Goal: Check status: Check status

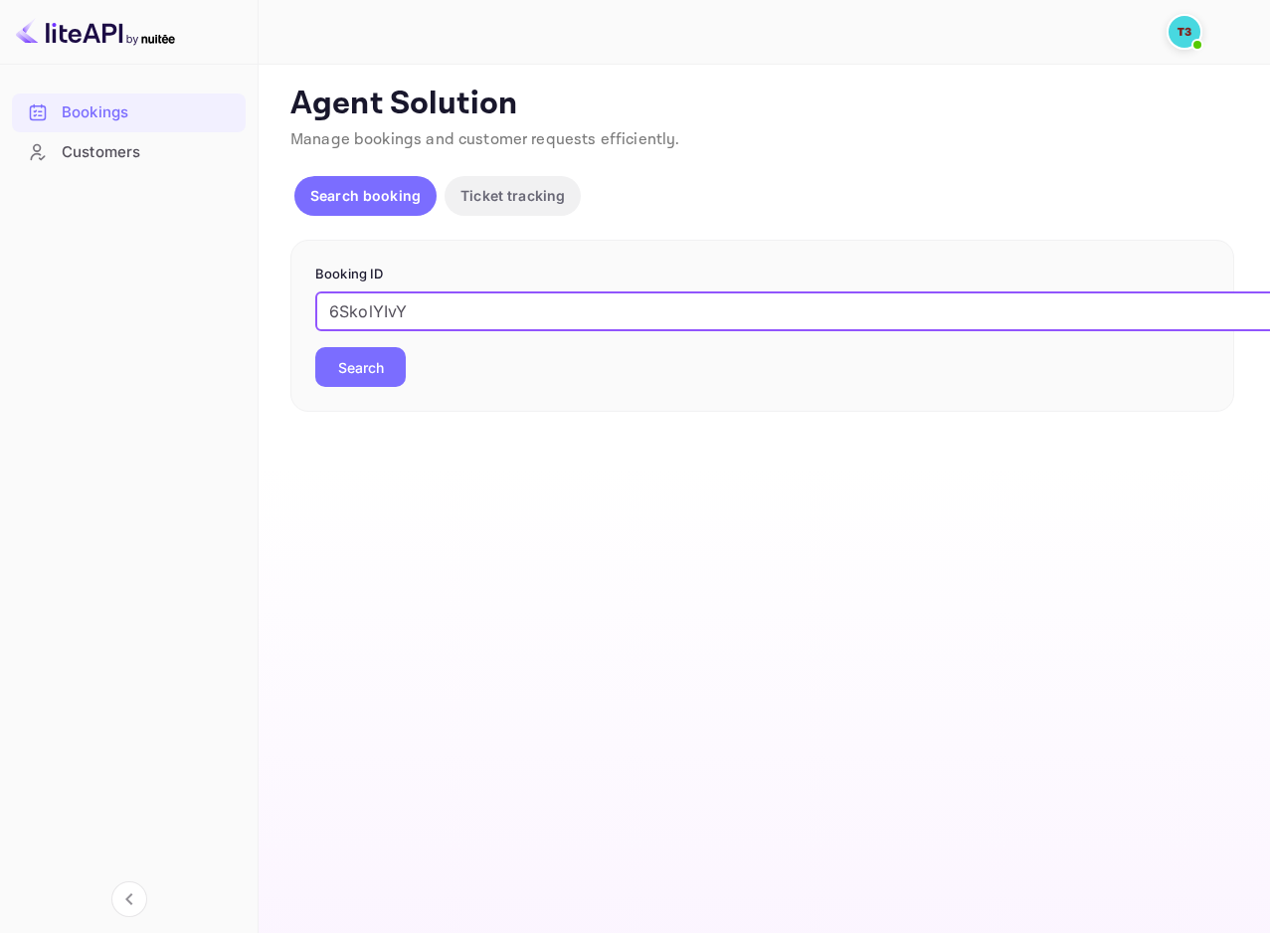
type input "6SkolYIvY"
click at [391, 364] on button "Search" at bounding box center [360, 367] width 91 height 40
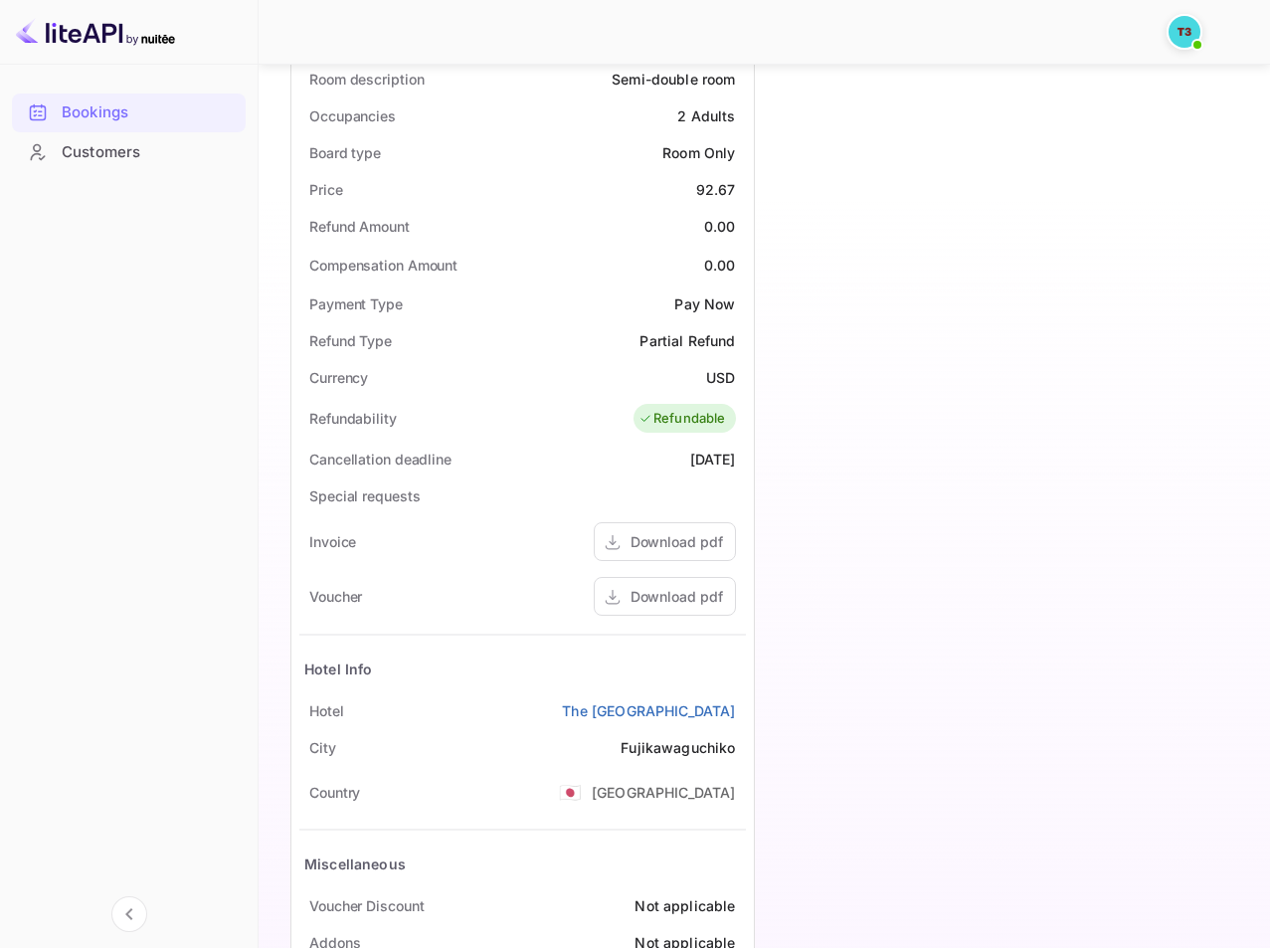
scroll to position [695, 0]
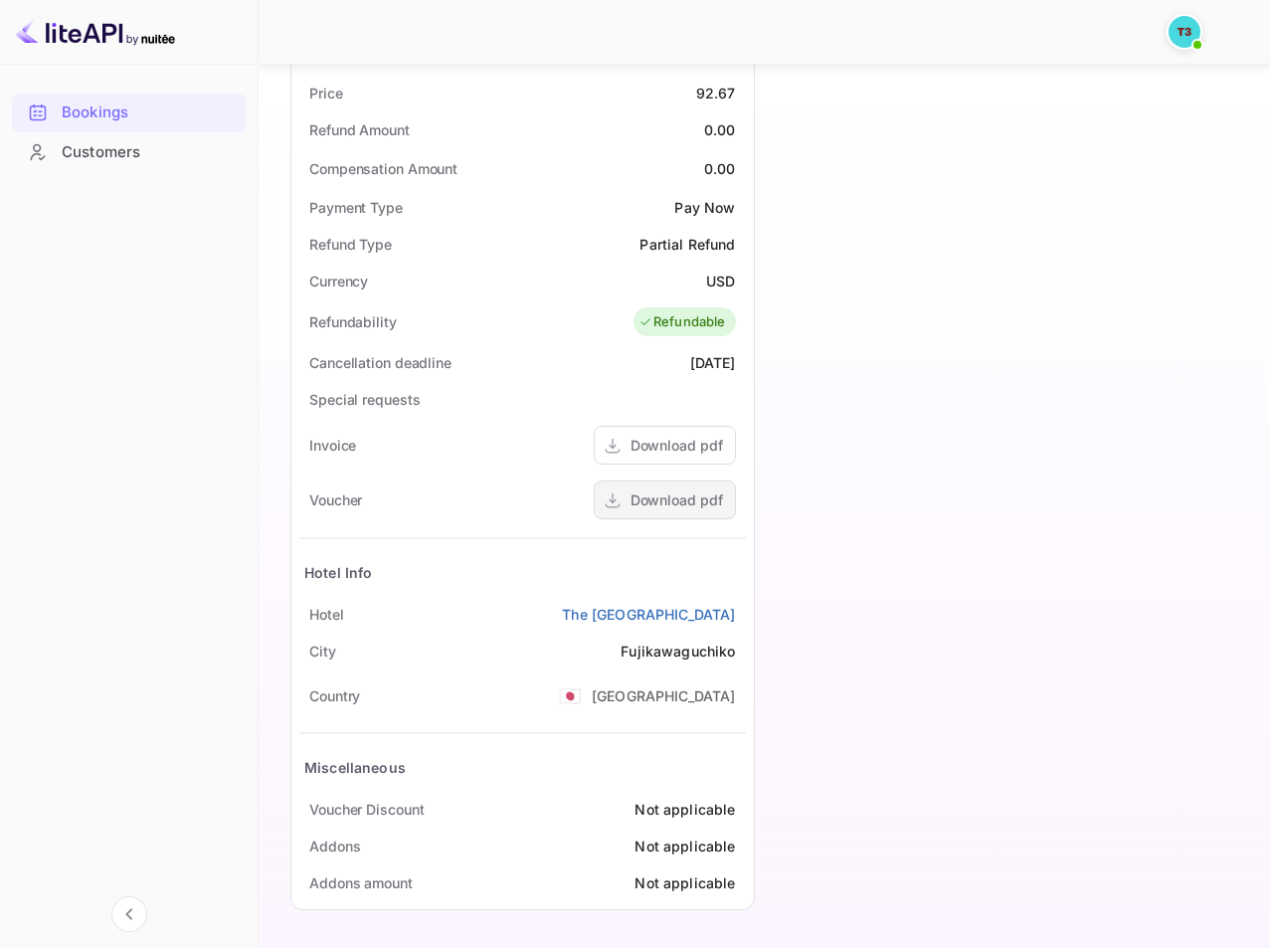
click at [674, 510] on div "Download pdf" at bounding box center [677, 499] width 93 height 21
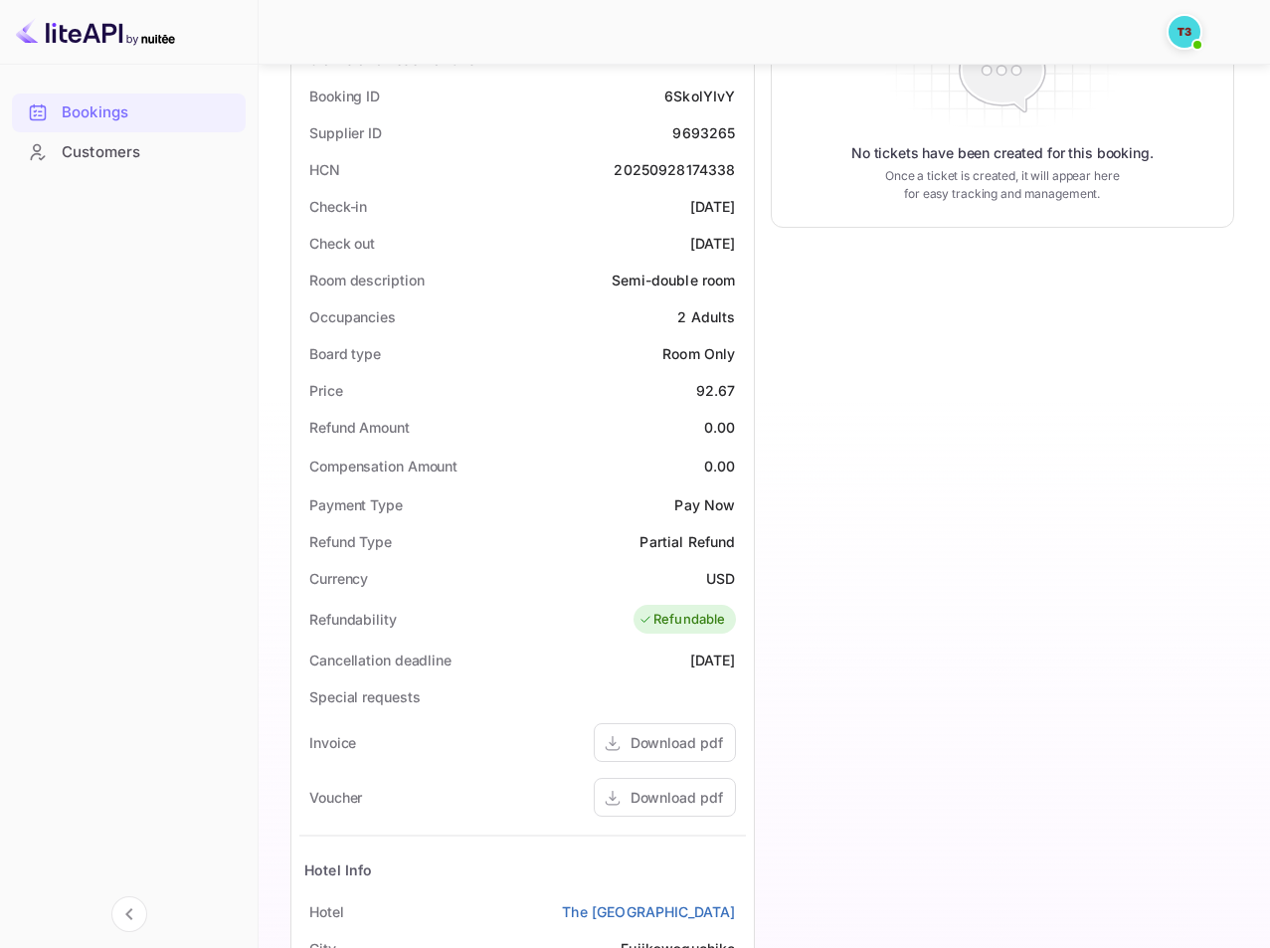
scroll to position [397, 0]
click at [671, 280] on div "Semi-double room" at bounding box center [673, 281] width 123 height 21
copy div "Semi-double room"
